Goal: Find specific page/section: Find specific page/section

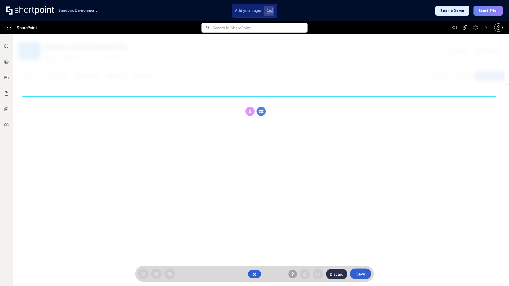
scroll to position [73, 0]
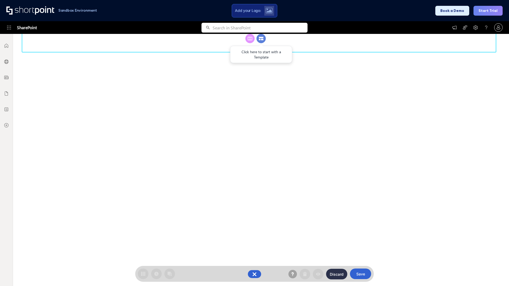
click at [261, 43] on circle at bounding box center [260, 38] width 9 height 9
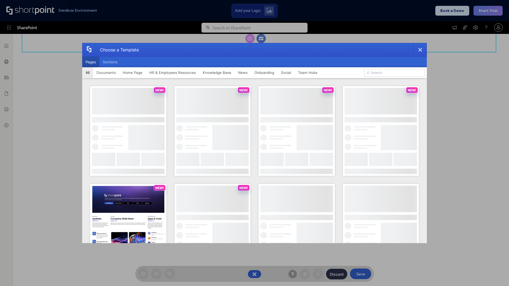
scroll to position [0, 0]
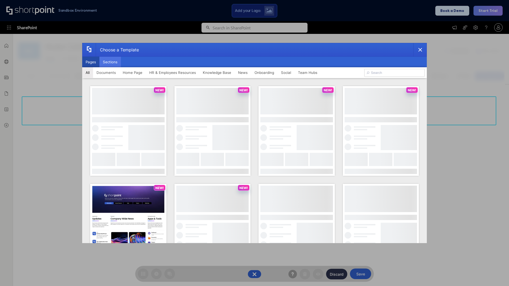
click at [110, 62] on button "Sections" at bounding box center [109, 62] width 21 height 11
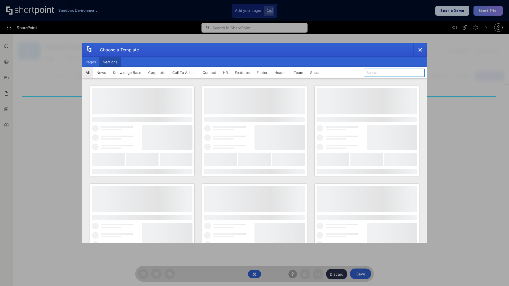
type input "Team Dashboard 2"
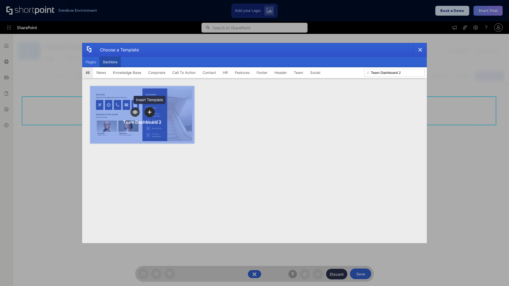
click at [149, 112] on icon "template selector" at bounding box center [150, 112] width 4 height 4
